Goal: Transaction & Acquisition: Subscribe to service/newsletter

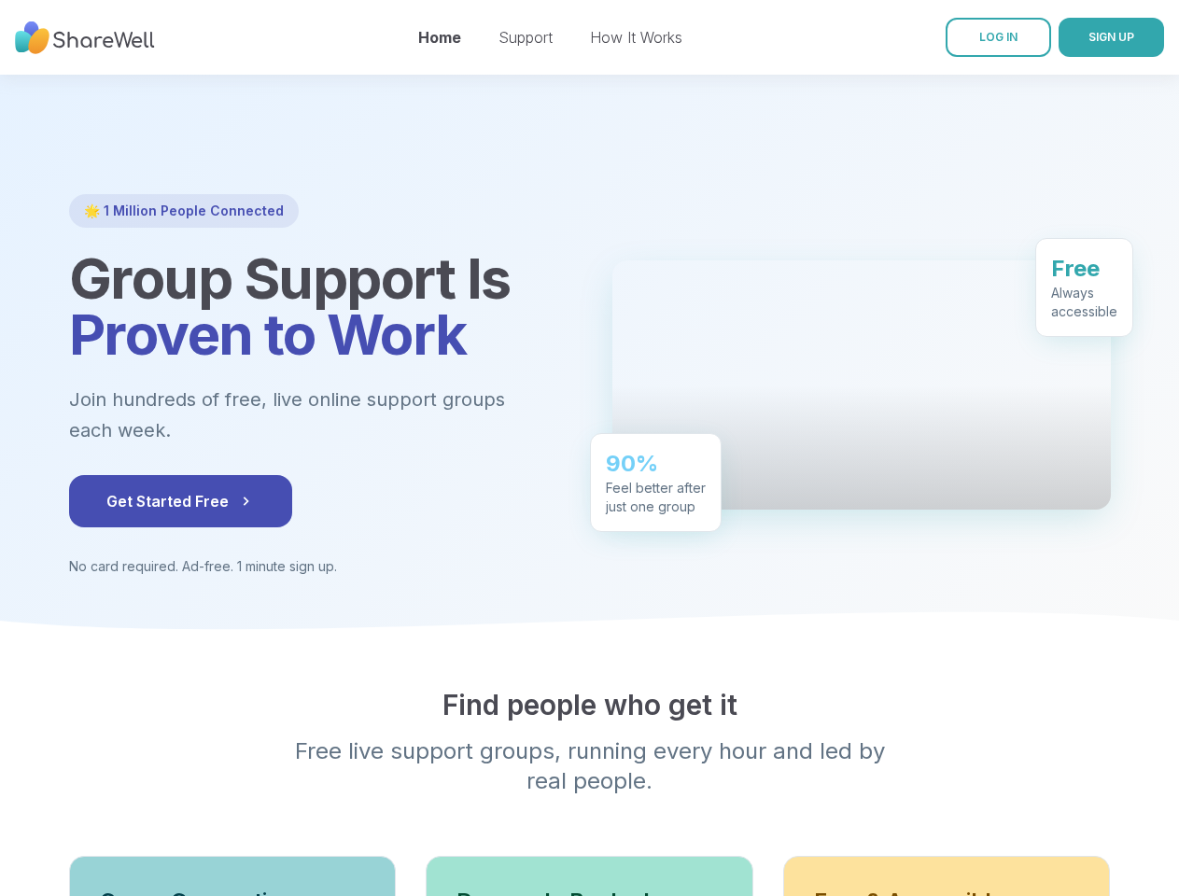
click at [590, 448] on div "90% Feel better after just one group" at bounding box center [656, 482] width 132 height 99
click at [1088, 37] on span "SIGN UP" at bounding box center [1111, 37] width 46 height 14
click at [590, 485] on div "90% Feel better after just one group" at bounding box center [656, 481] width 132 height 99
click at [141, 501] on span "Get Started Free" at bounding box center [180, 501] width 148 height 22
